Goal: Task Accomplishment & Management: Manage account settings

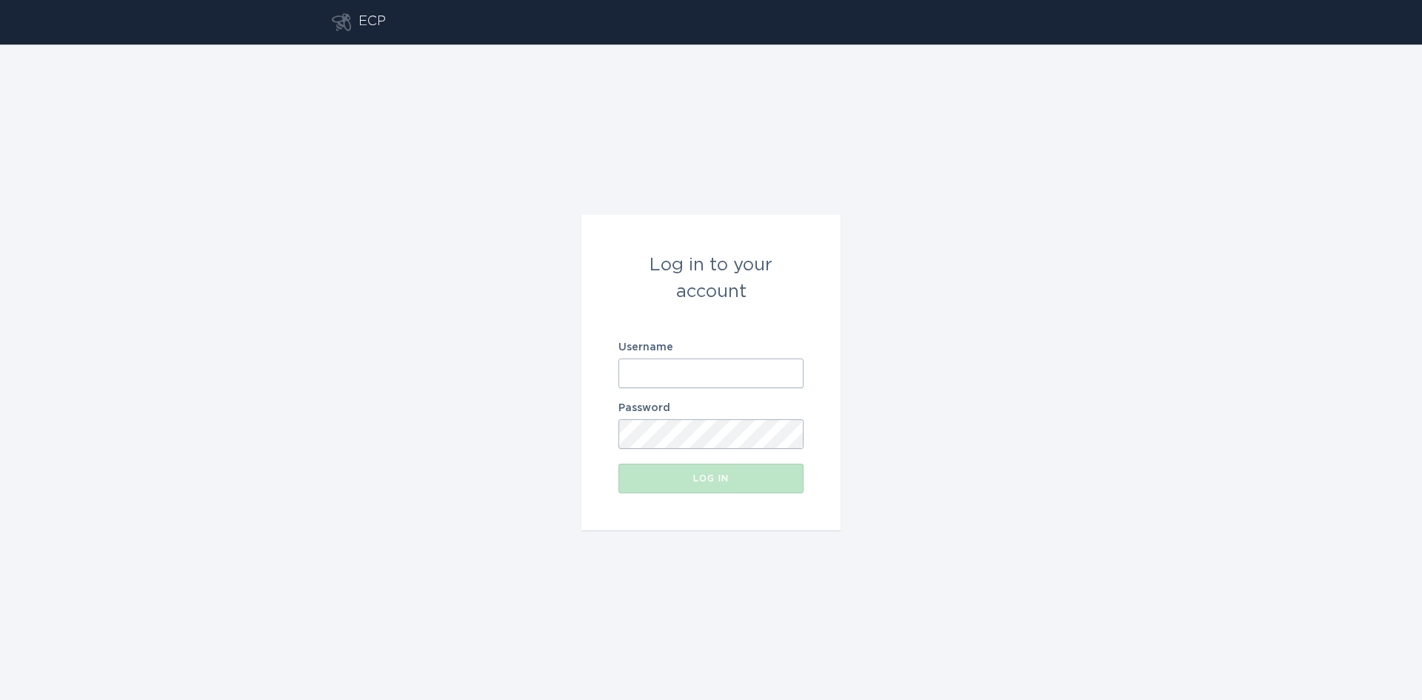
click at [667, 372] on input "Username" at bounding box center [710, 373] width 185 height 30
click at [0, 699] on com-1password-button at bounding box center [0, 700] width 0 height 0
type input "[EMAIL_ADDRESS][DOMAIN_NAME]"
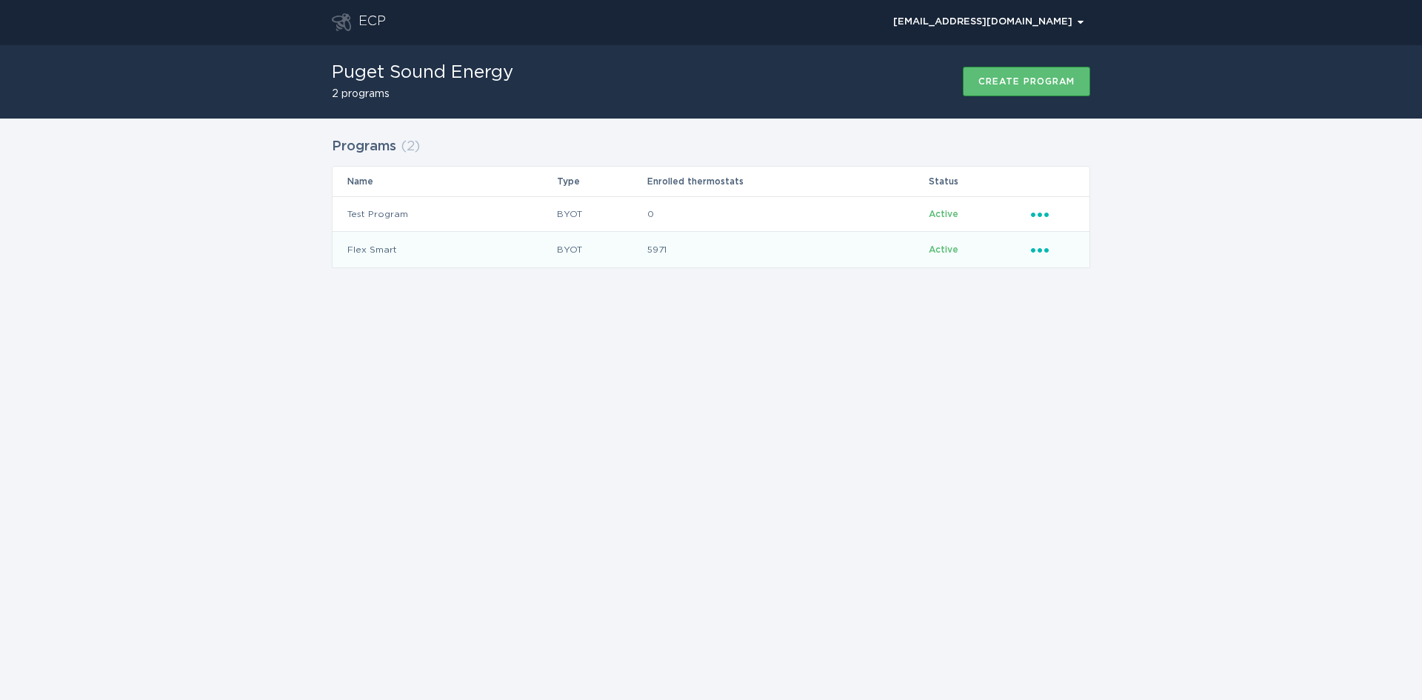
click at [1040, 251] on icon "Popover menu" at bounding box center [1040, 250] width 18 height 4
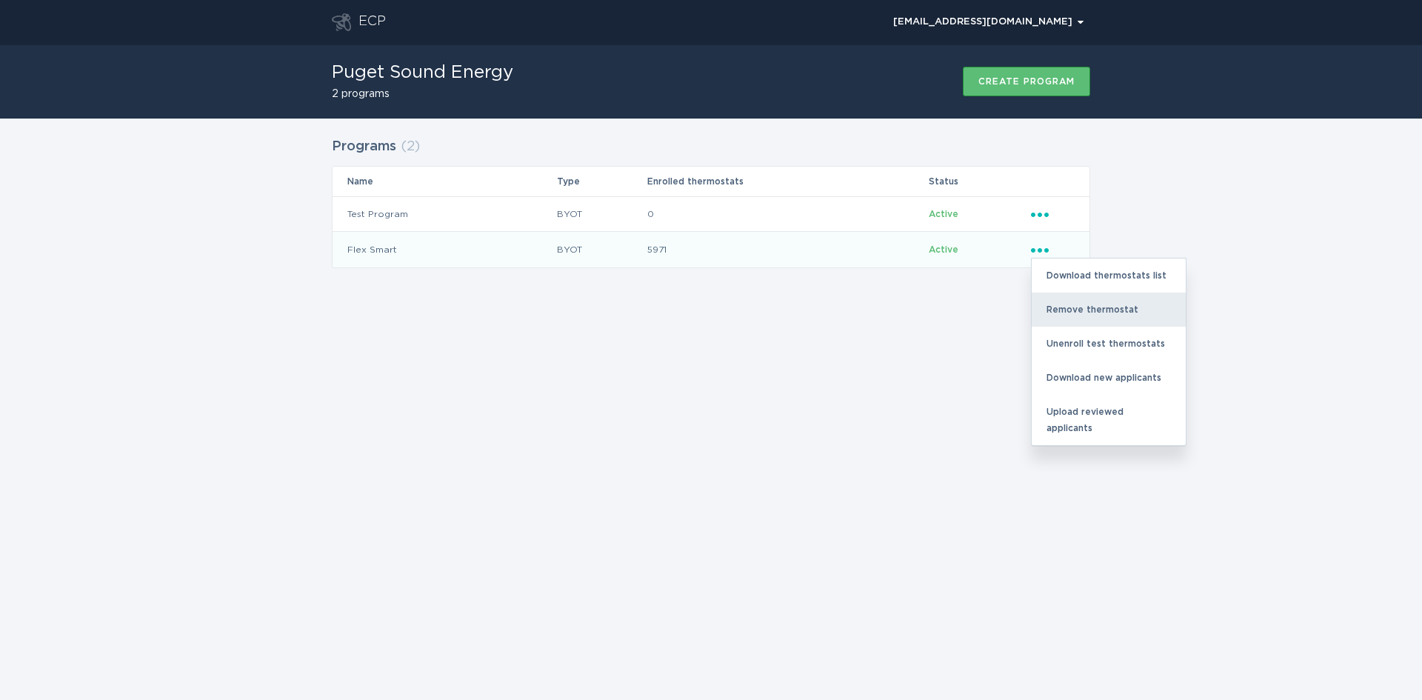
click at [1077, 309] on div "Remove thermostat" at bounding box center [1108, 309] width 154 height 34
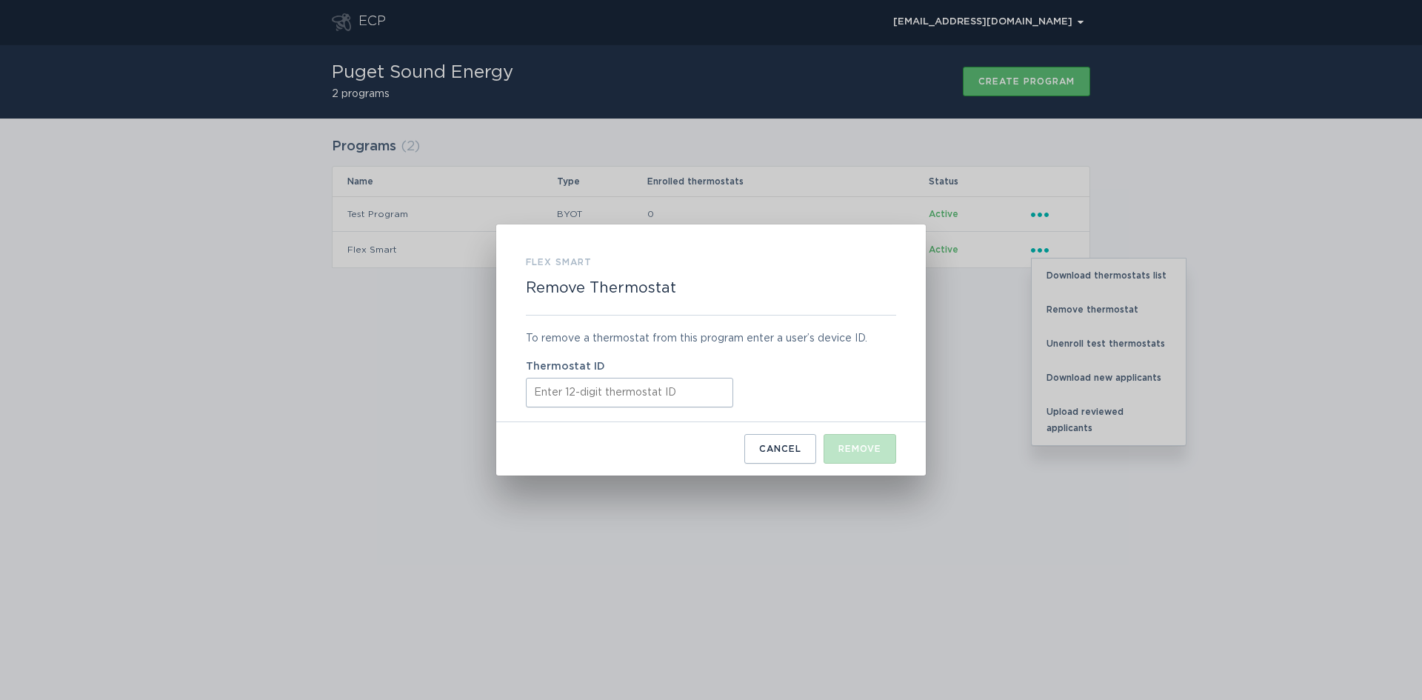
click at [569, 396] on input "Thermostat ID" at bounding box center [629, 393] width 207 height 30
paste input "531604815337"
type input "531604815337"
click at [862, 453] on div "Remove" at bounding box center [859, 448] width 43 height 9
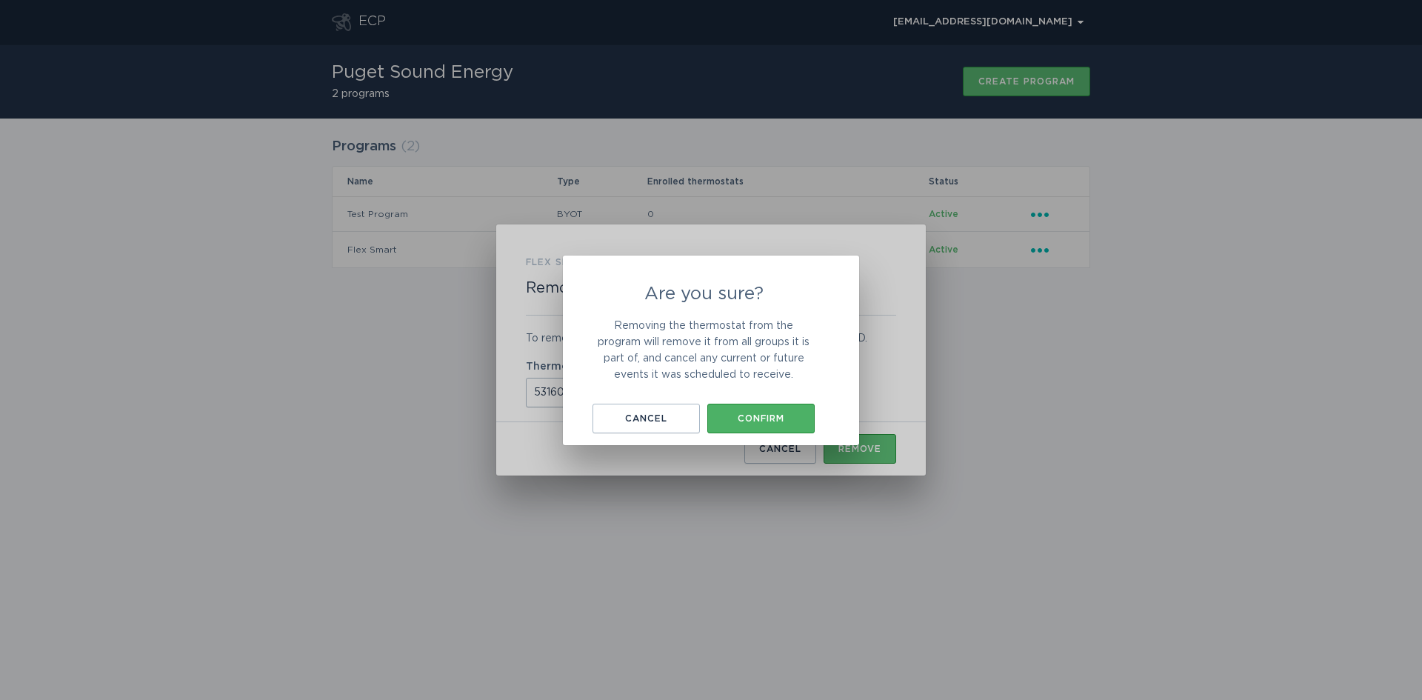
click at [753, 420] on div "Confirm" at bounding box center [760, 418] width 93 height 9
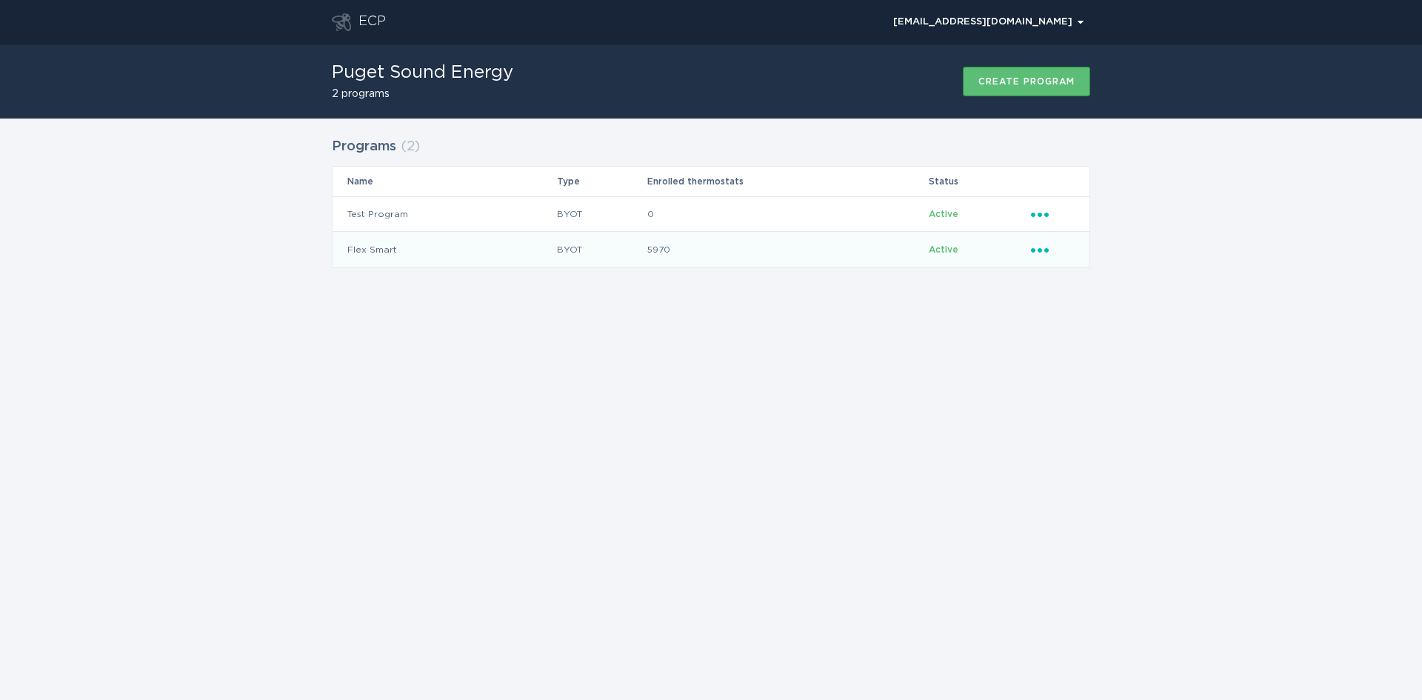
click at [1052, 253] on div "Ellipsis" at bounding box center [1053, 249] width 44 height 16
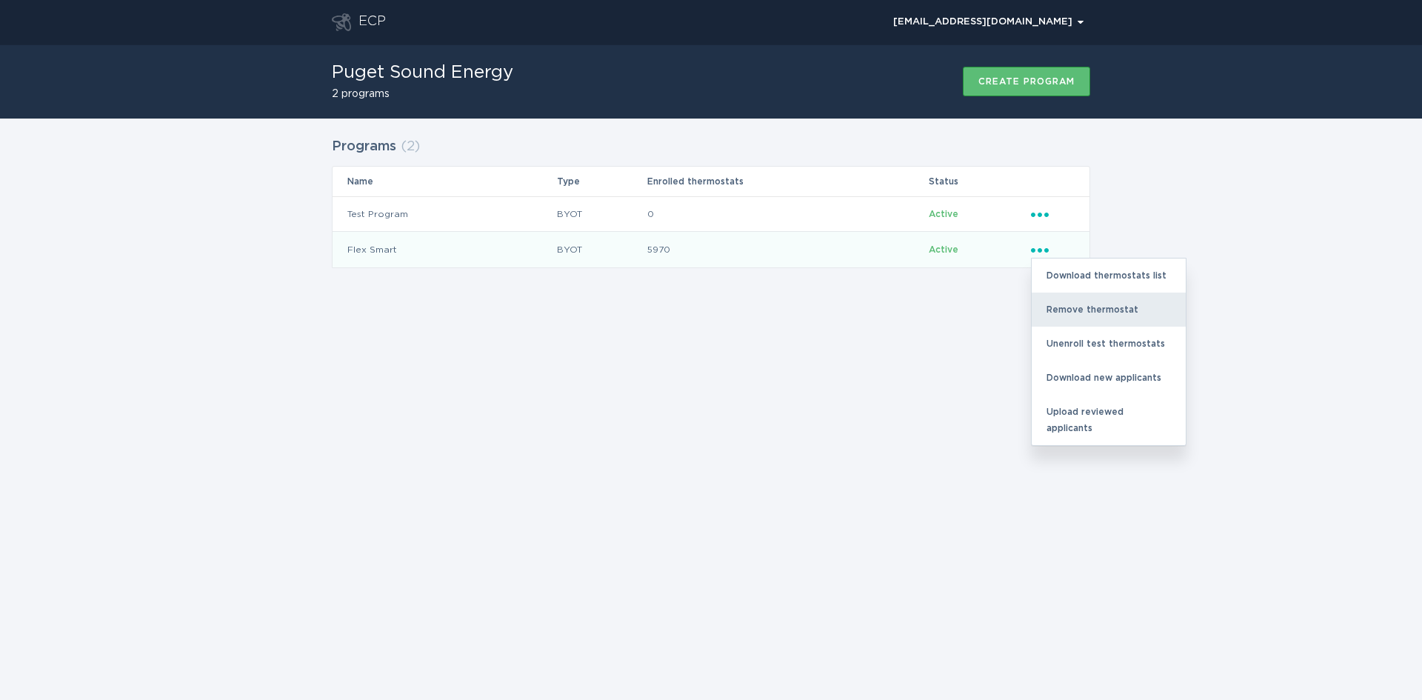
click at [1071, 307] on div "Remove thermostat" at bounding box center [1108, 309] width 154 height 34
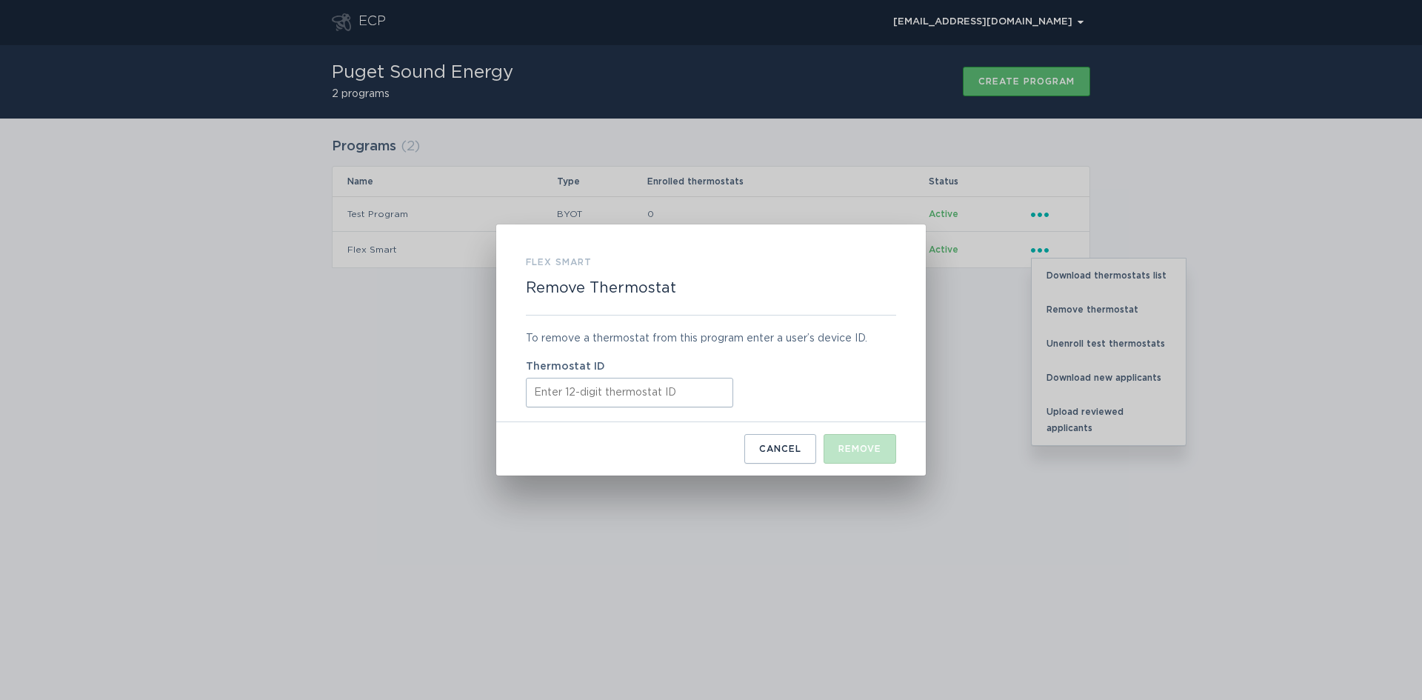
click at [565, 390] on input "Thermostat ID" at bounding box center [629, 393] width 207 height 30
paste input "531621821700"
type input "531621821700"
click at [864, 449] on div "Remove" at bounding box center [859, 448] width 43 height 9
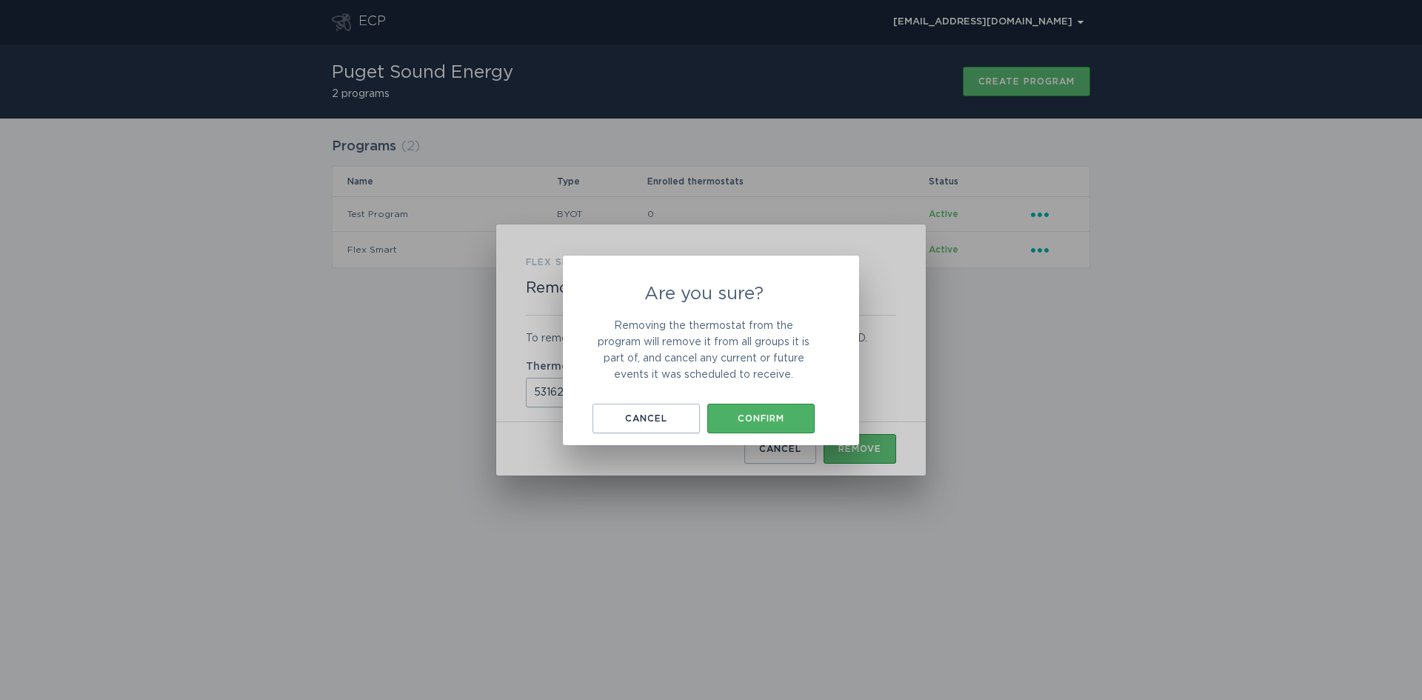
click at [770, 423] on div "Confirm" at bounding box center [760, 418] width 93 height 9
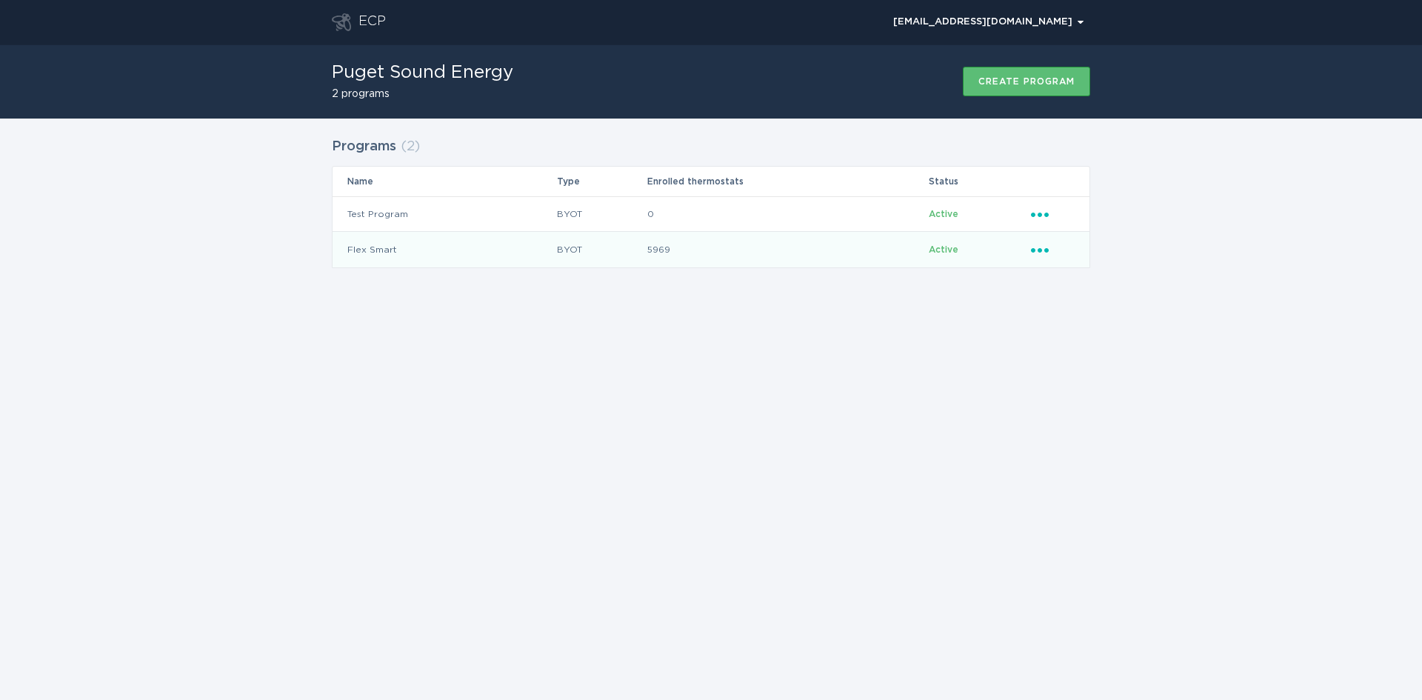
click at [1045, 252] on icon "Ellipsis" at bounding box center [1041, 247] width 21 height 13
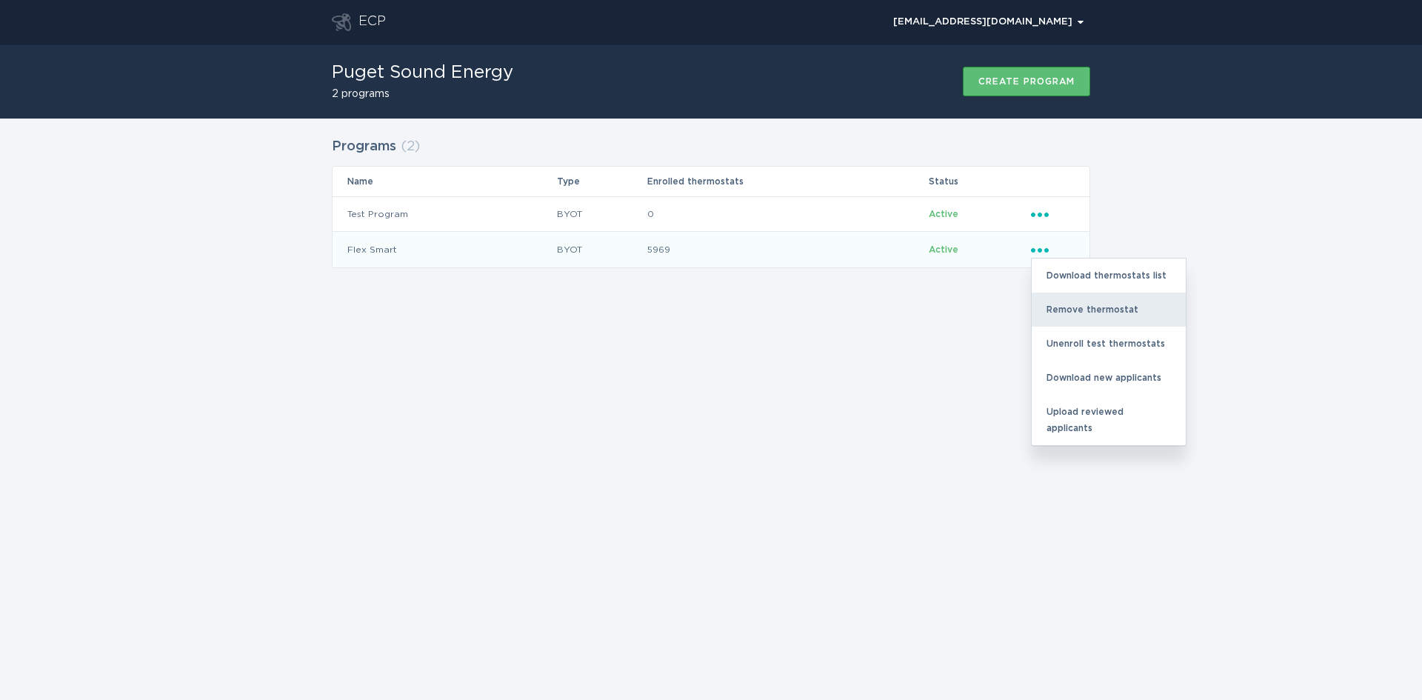
click at [1075, 311] on div "Remove thermostat" at bounding box center [1108, 309] width 154 height 34
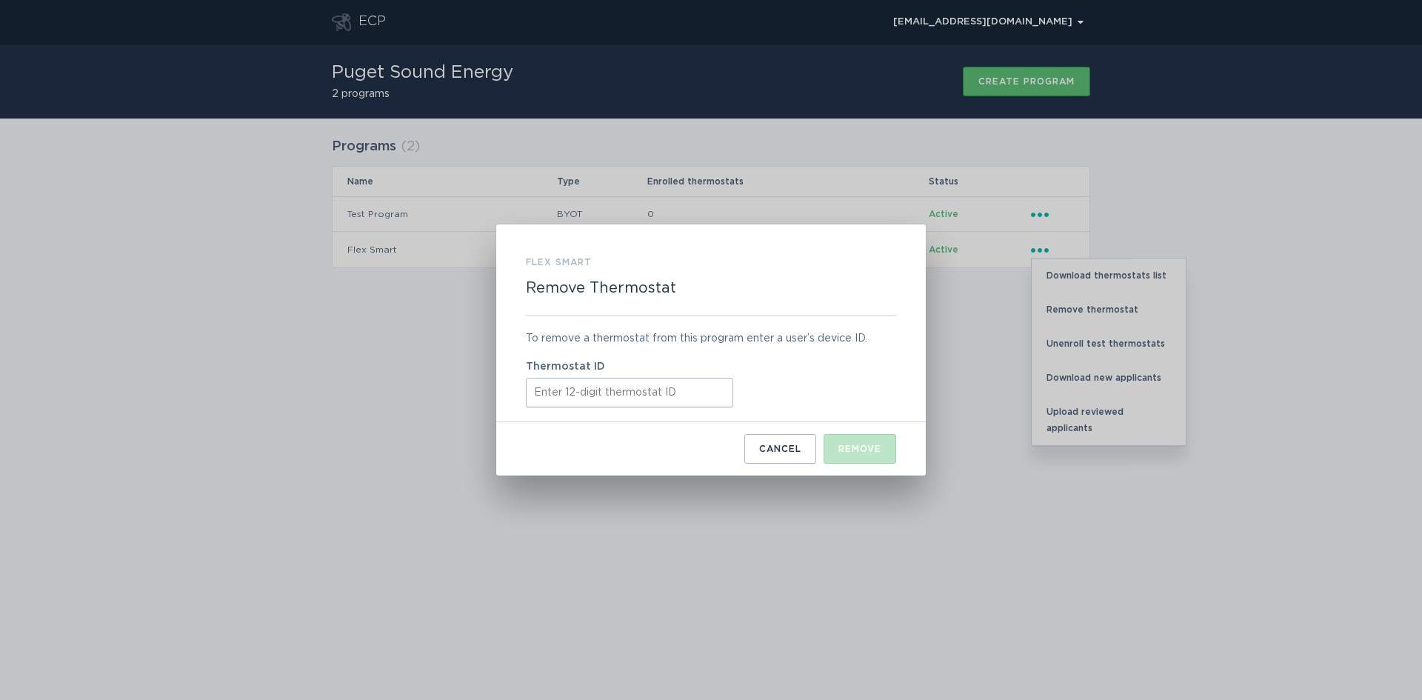
click at [603, 390] on input "Thermostat ID" at bounding box center [629, 393] width 207 height 30
paste input "413778539261"
type input "413778539261"
click at [868, 449] on div "Remove" at bounding box center [859, 448] width 43 height 9
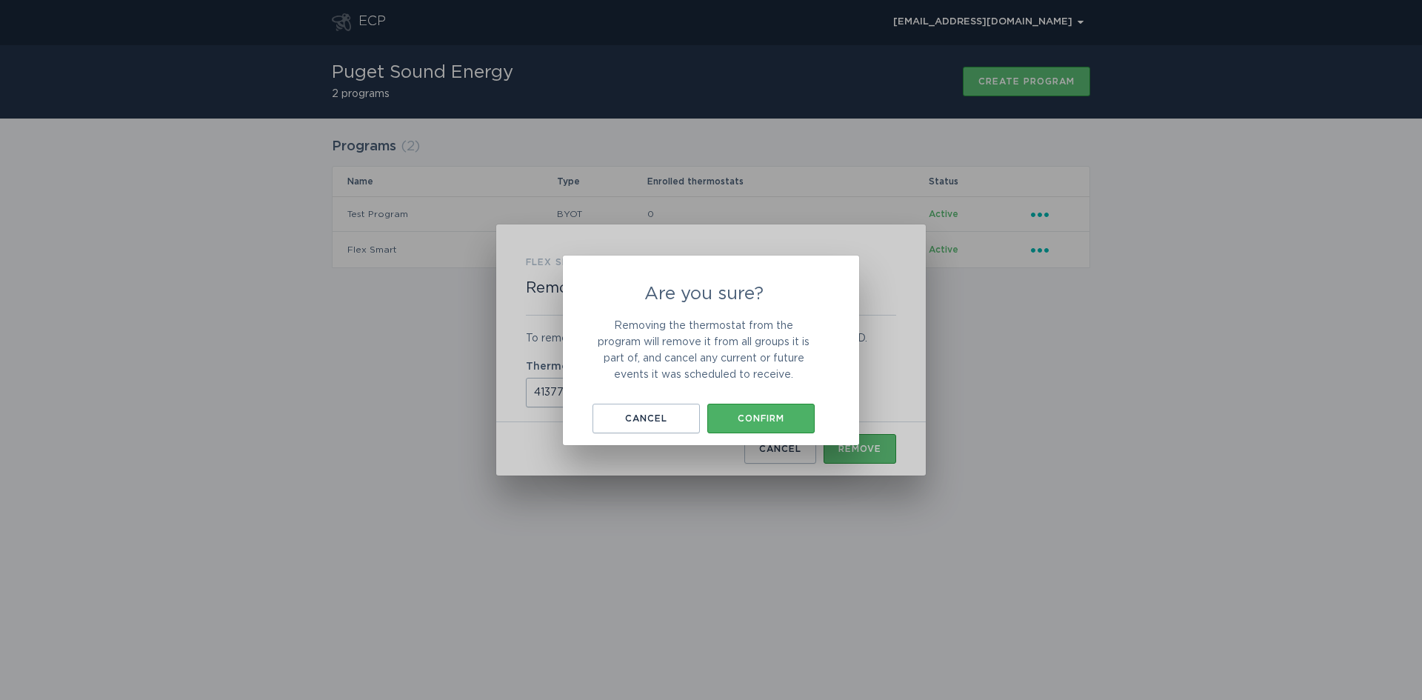
click at [759, 416] on div "Confirm" at bounding box center [760, 418] width 93 height 9
